Goal: Find specific page/section: Find specific page/section

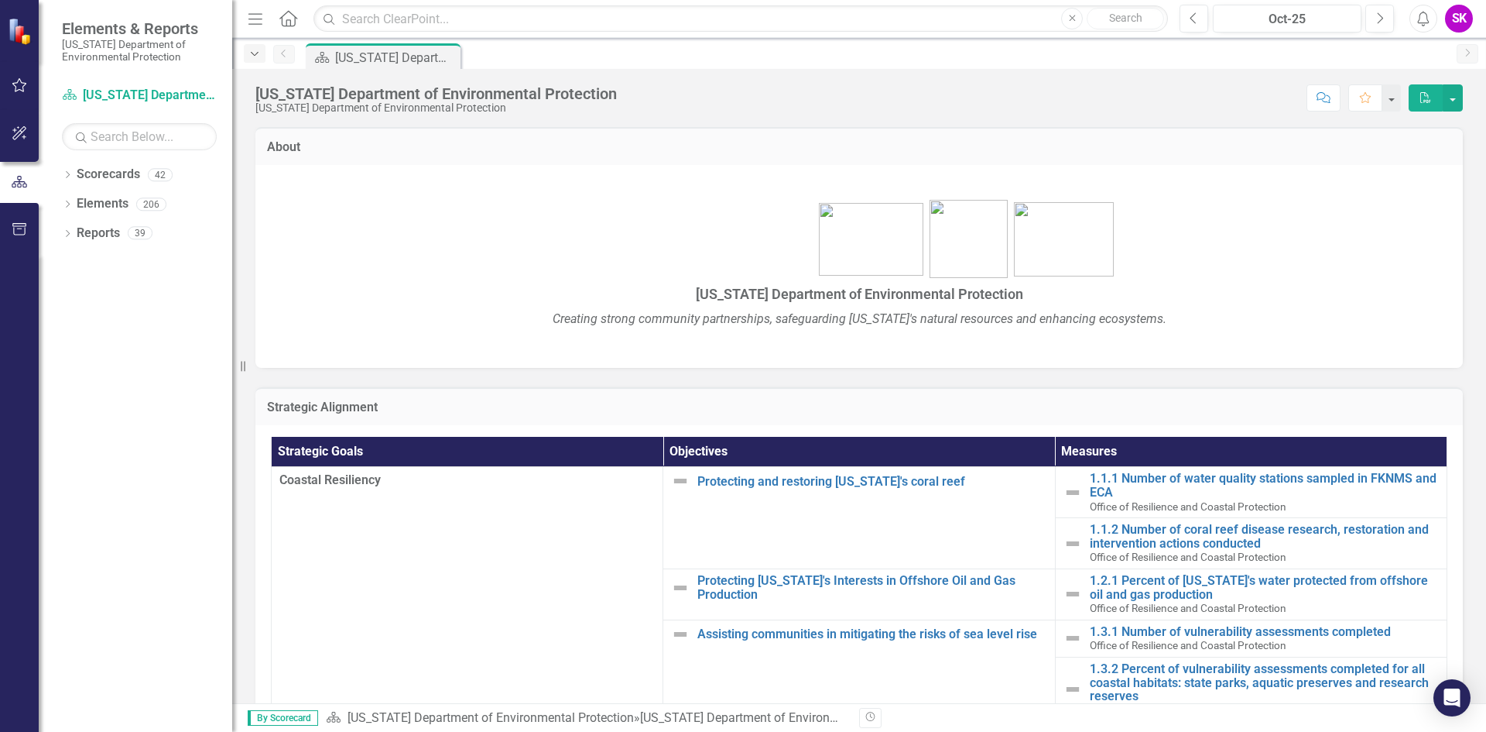
click at [252, 56] on icon "Dropdown" at bounding box center [255, 54] width 14 height 11
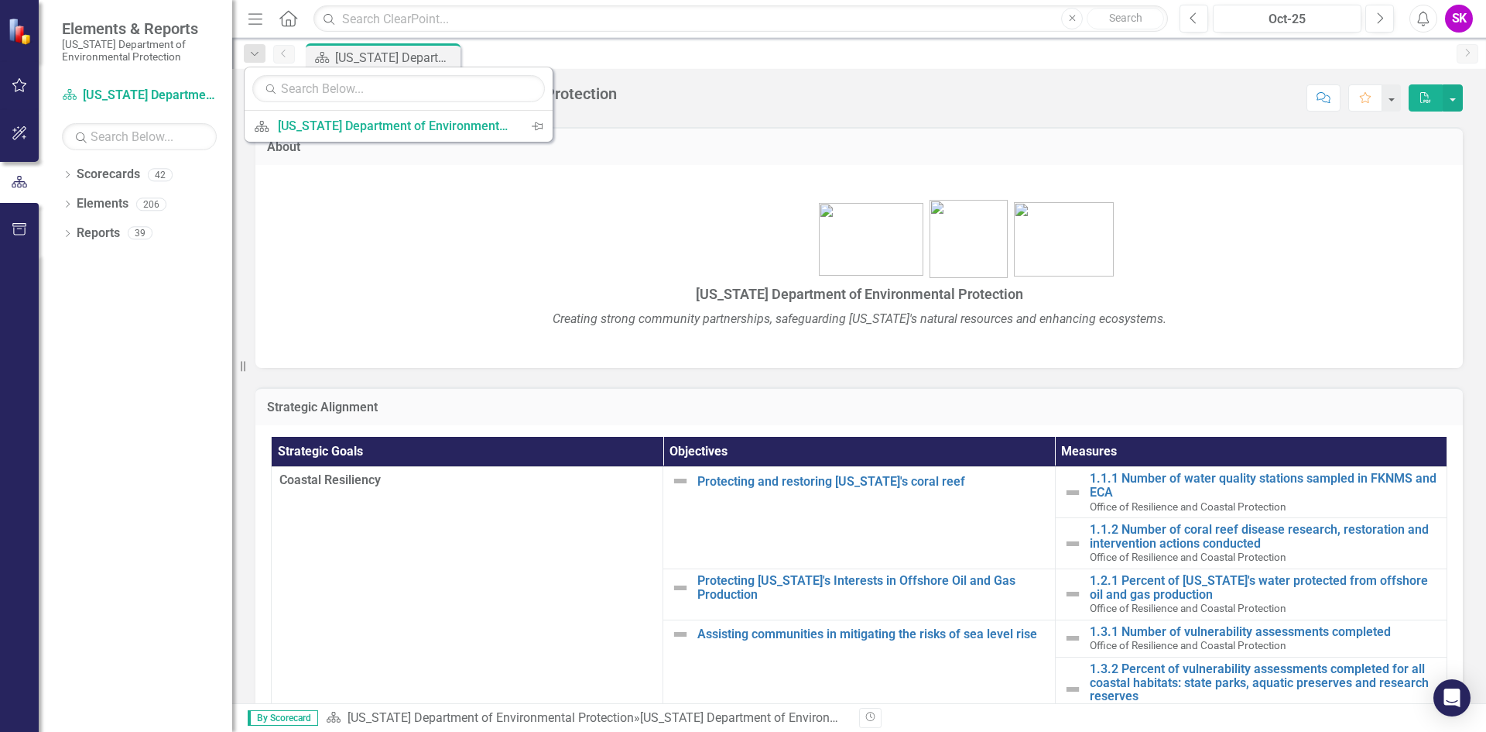
click at [247, 193] on div "About [US_STATE] Department of Environmental Protection Creating strong communi…" at bounding box center [859, 238] width 1231 height 260
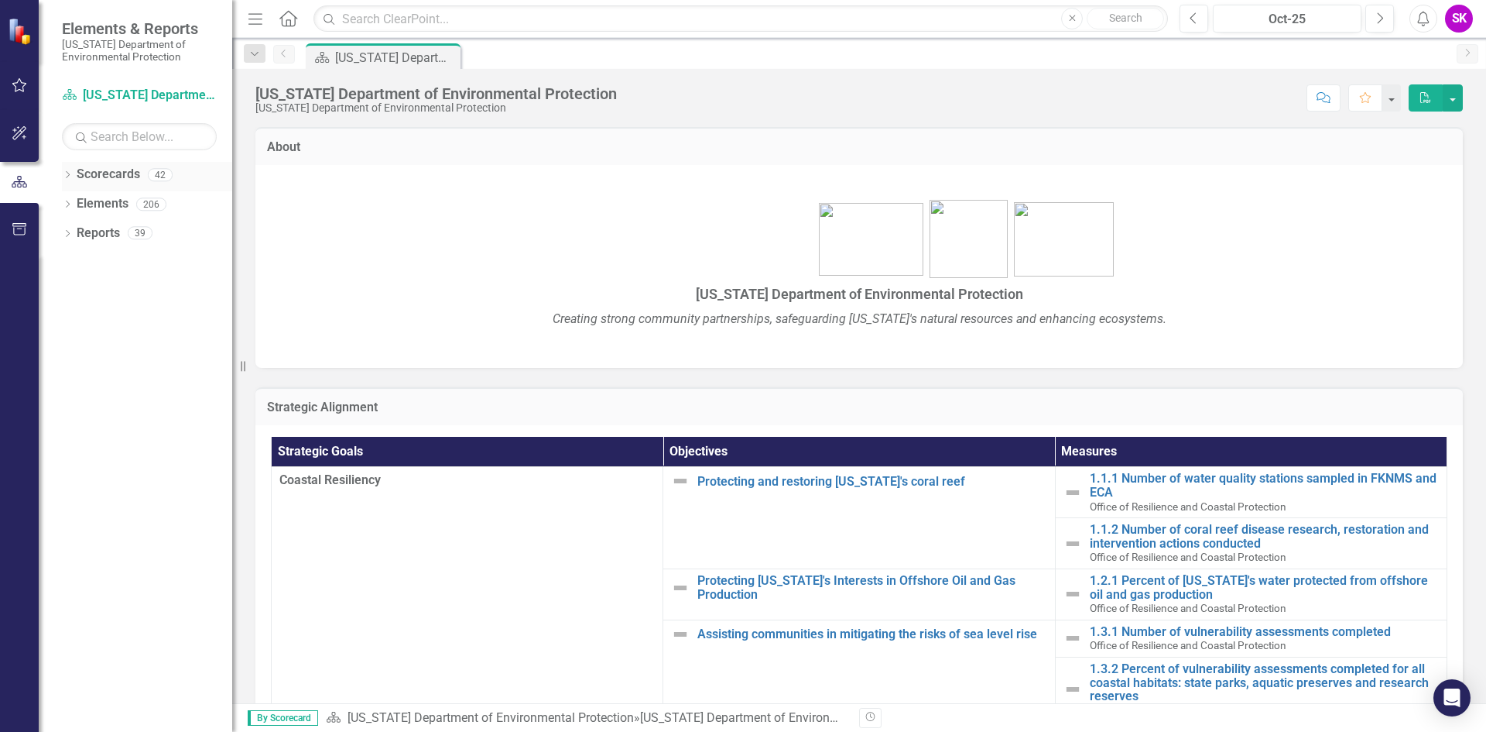
click at [66, 176] on icon "Dropdown" at bounding box center [67, 176] width 11 height 9
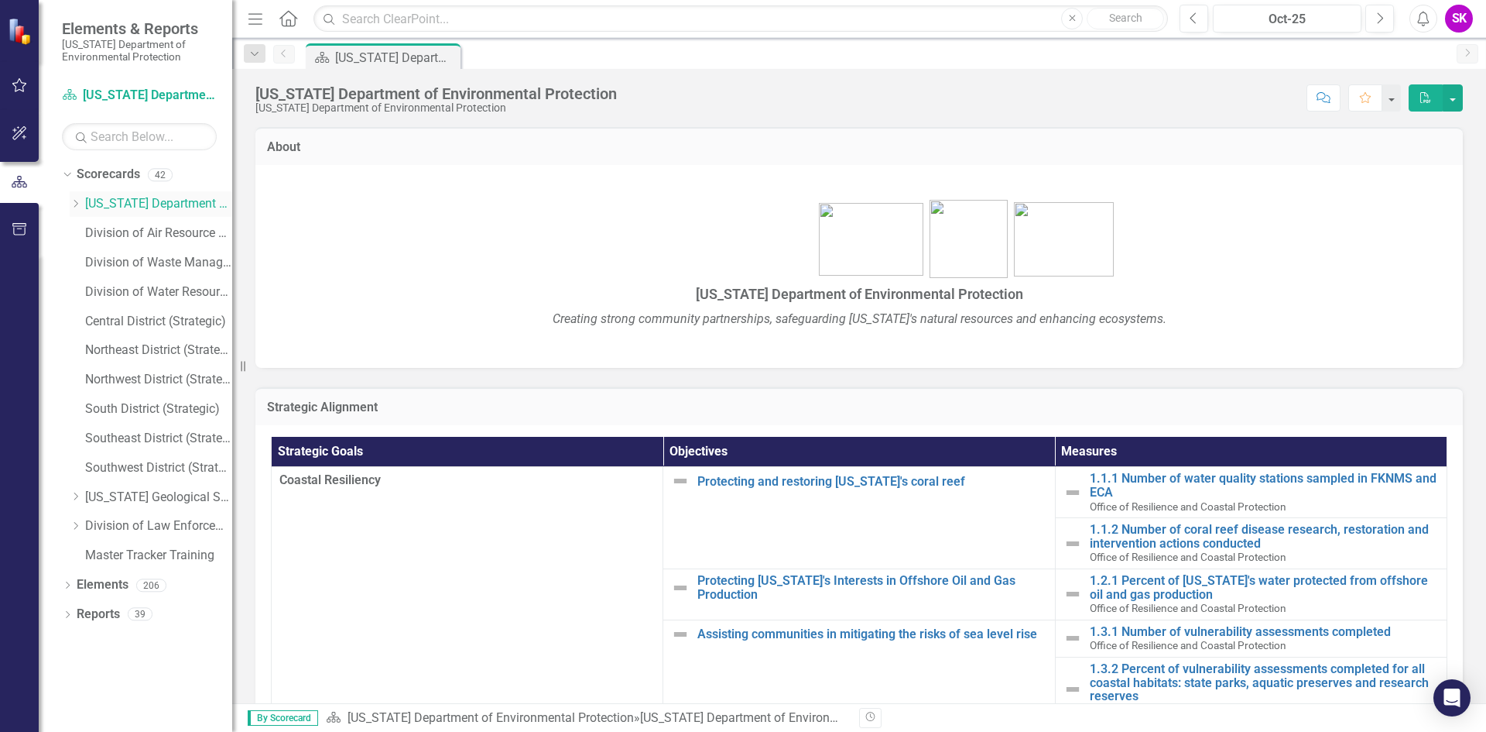
click at [75, 204] on icon "Dropdown" at bounding box center [76, 203] width 12 height 9
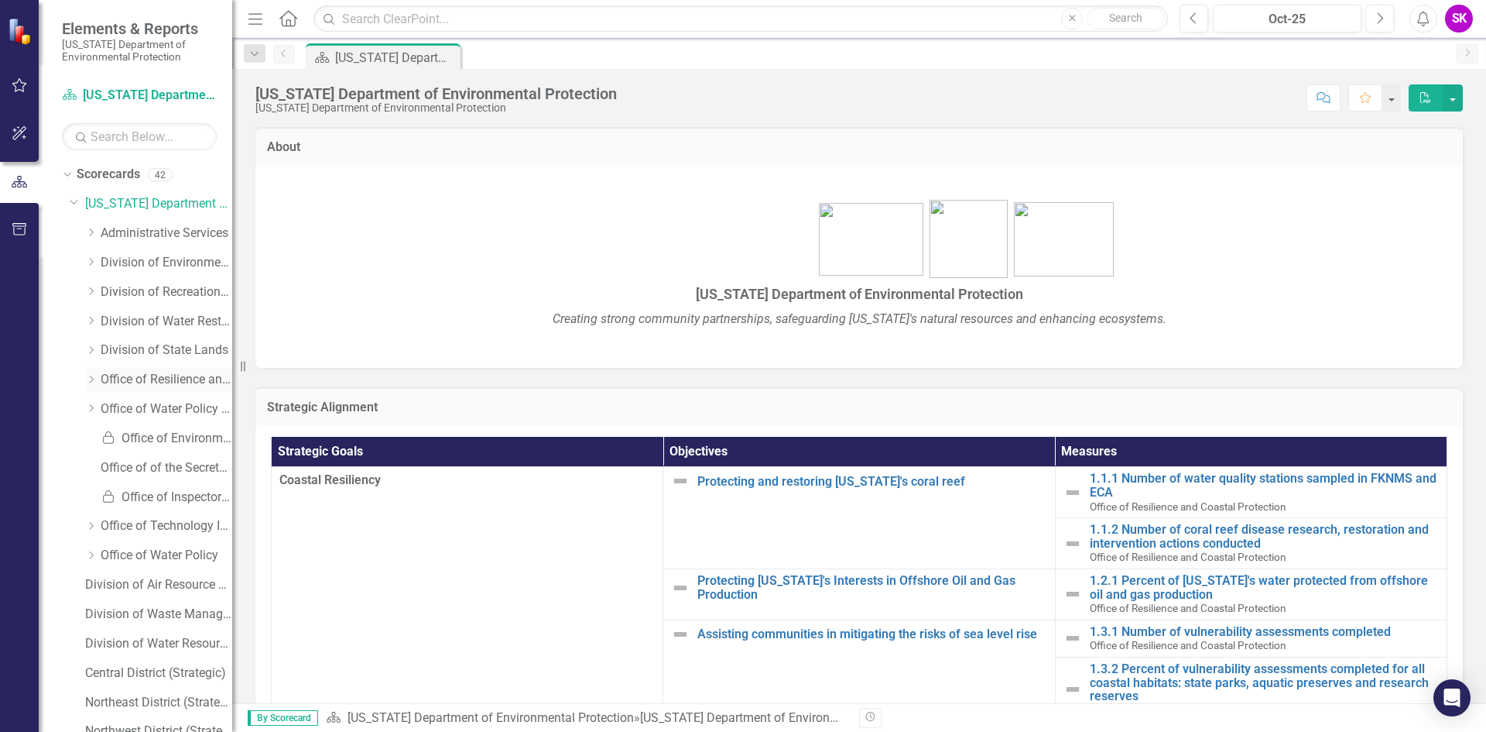
click at [141, 374] on link "Office of Resilience and Coastal Protection" at bounding box center [167, 380] width 132 height 18
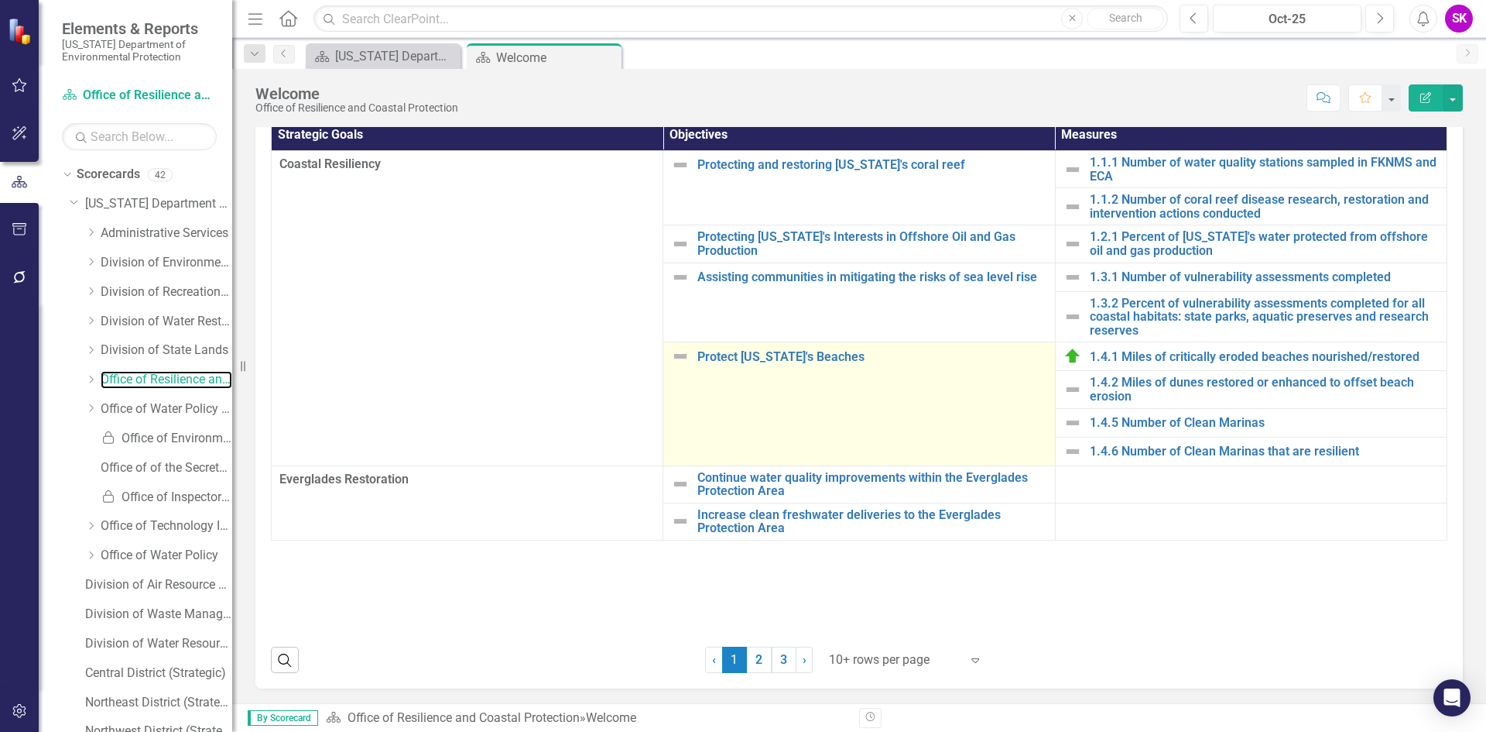
scroll to position [159, 0]
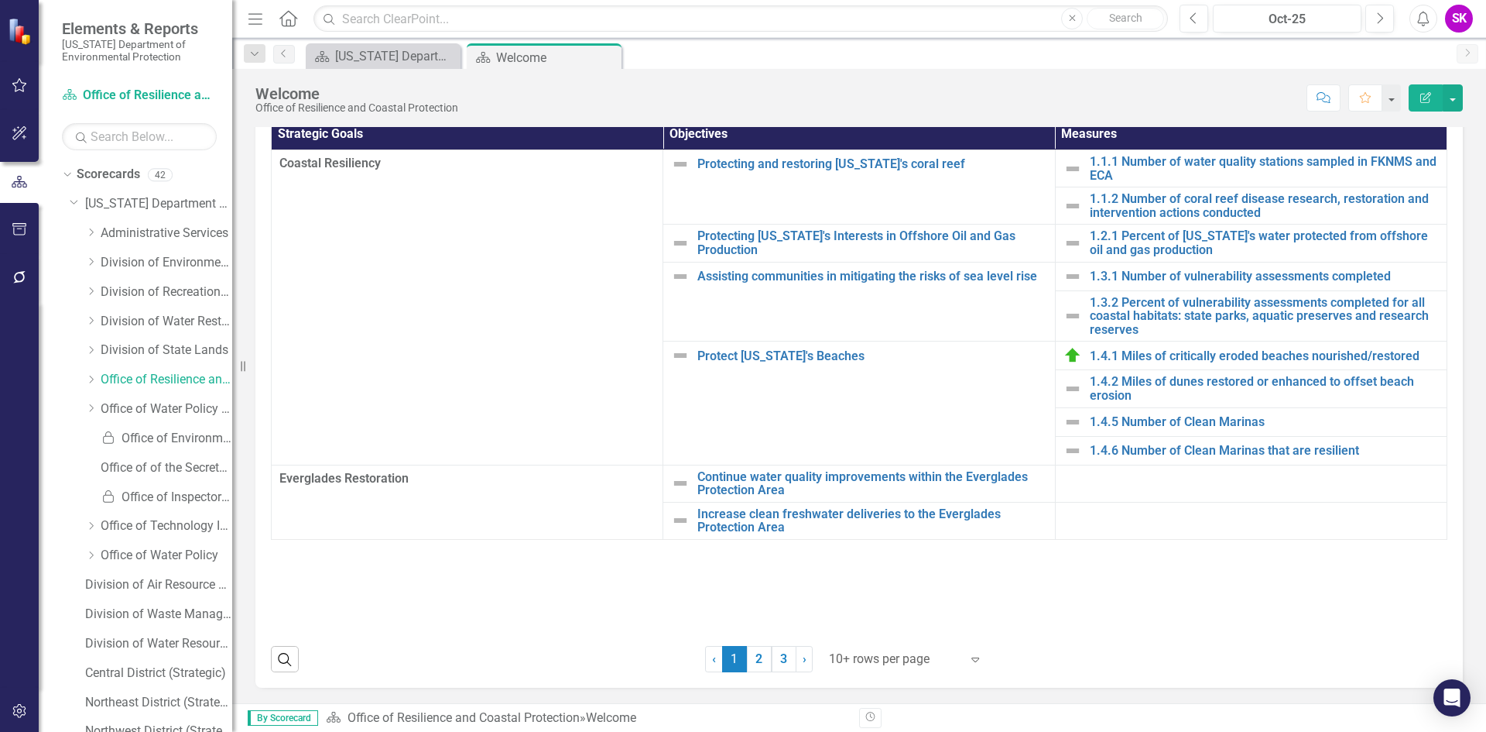
click at [968, 657] on icon "Expand" at bounding box center [975, 659] width 15 height 12
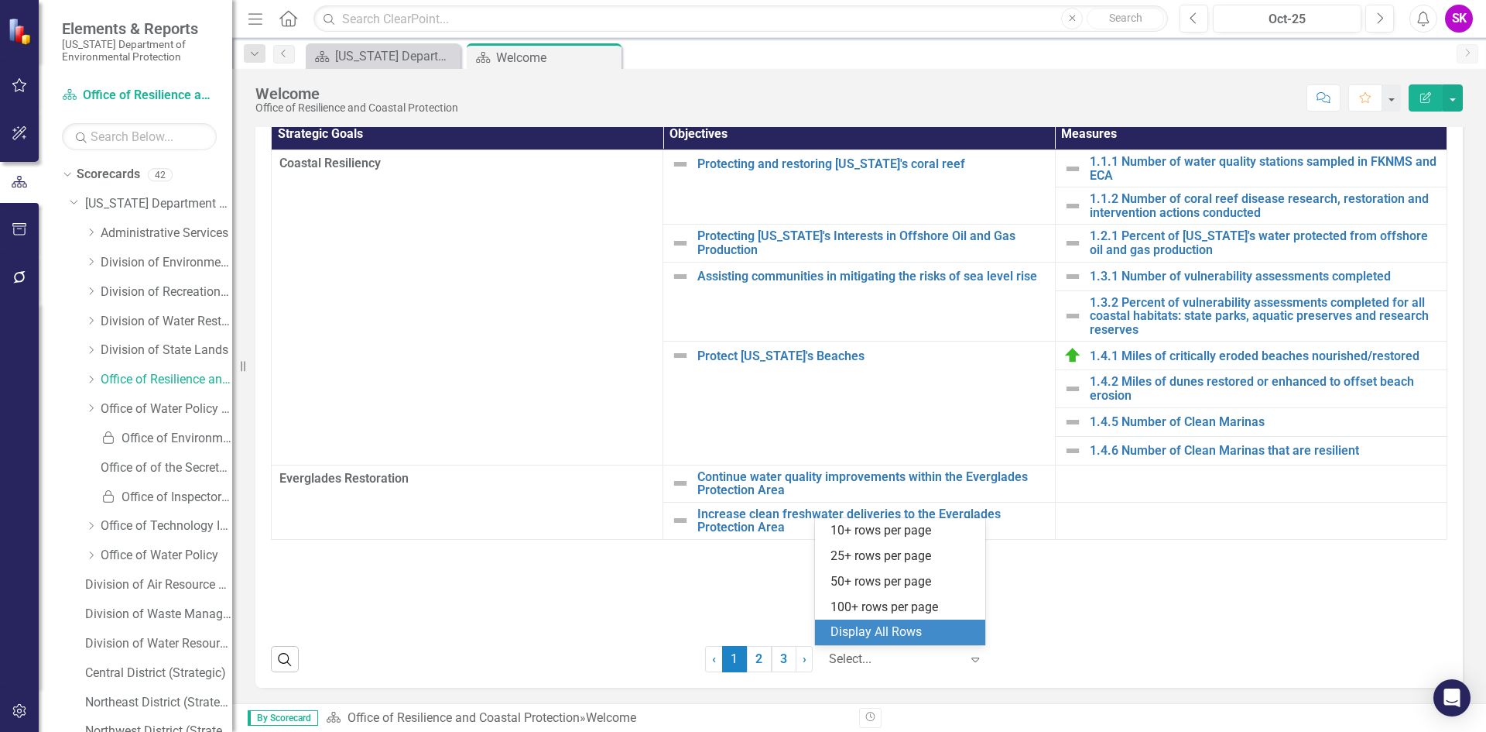
click at [930, 628] on div "Display All Rows" at bounding box center [904, 632] width 146 height 18
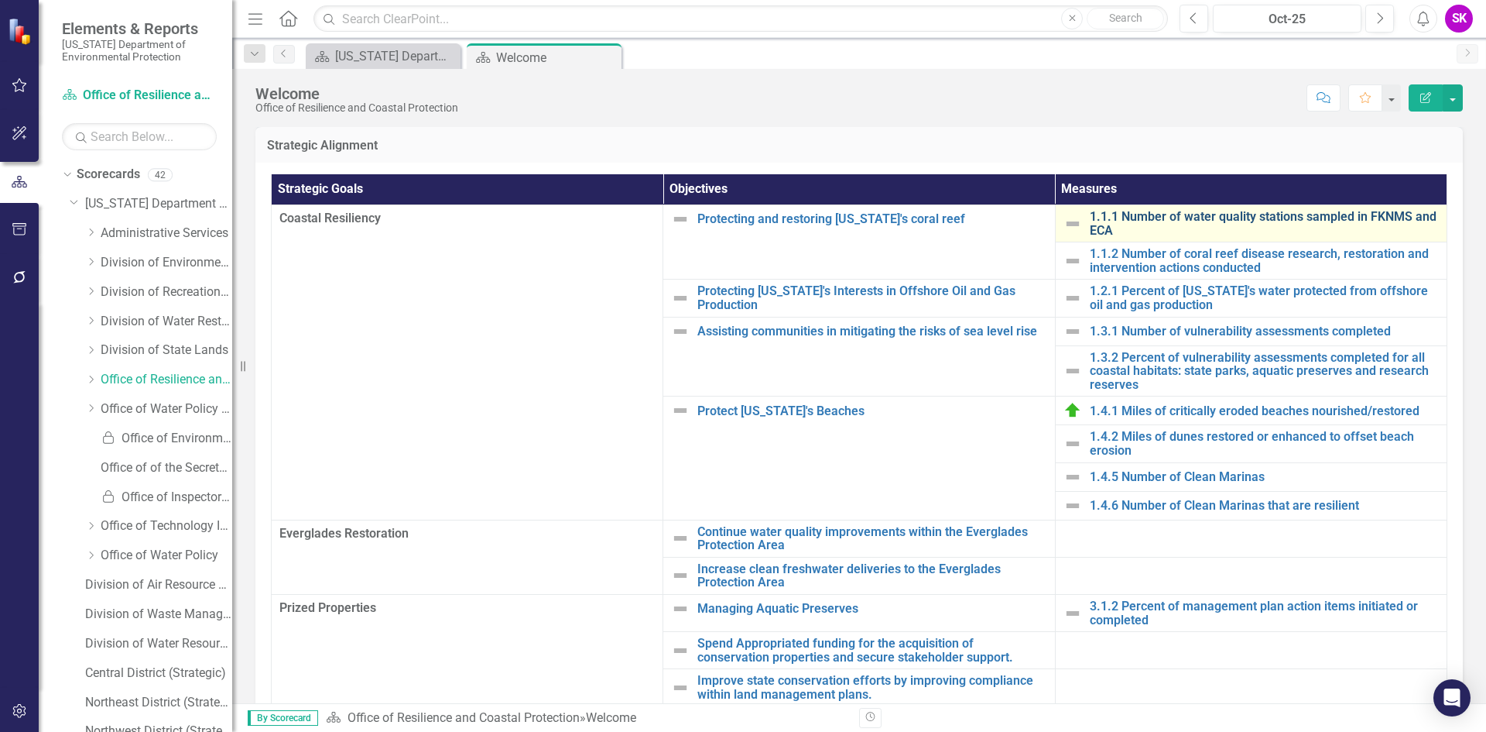
scroll to position [0, 0]
